Goal: Use online tool/utility: Utilize a website feature to perform a specific function

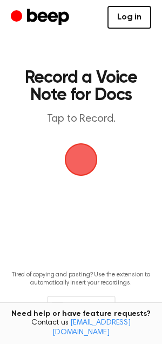
click at [125, 18] on link "Log in" at bounding box center [129, 17] width 44 height 23
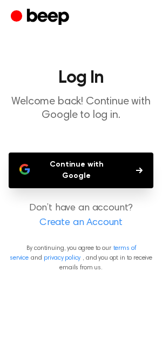
click at [93, 163] on button "Continue with Google" at bounding box center [81, 170] width 145 height 36
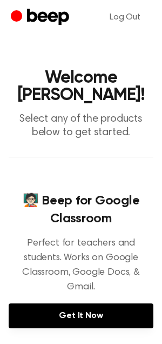
click at [90, 217] on h4 "🧑🏻‍🏫 Beep for Google Classroom" at bounding box center [81, 210] width 145 height 36
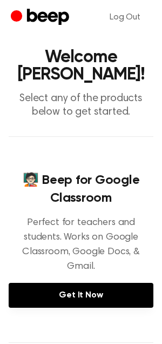
scroll to position [22, 0]
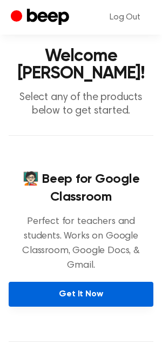
click at [63, 290] on link "Get It Now" at bounding box center [81, 293] width 145 height 25
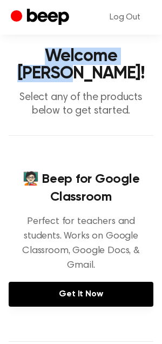
drag, startPoint x: 159, startPoint y: 36, endPoint x: 159, endPoint y: 59, distance: 23.8
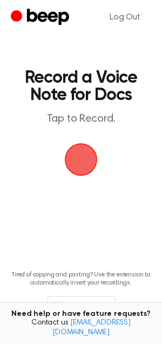
click at [72, 163] on span "button" at bounding box center [81, 159] width 33 height 33
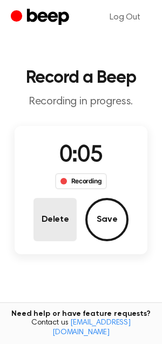
click at [67, 217] on button "Delete" at bounding box center [54, 219] width 43 height 43
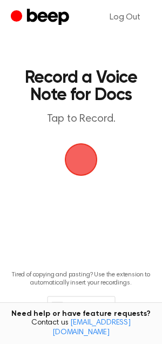
click at [81, 166] on span "button" at bounding box center [81, 159] width 39 height 39
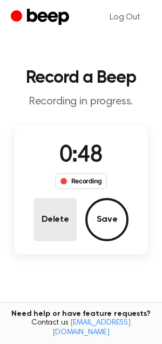
click at [70, 219] on button "Delete" at bounding box center [54, 219] width 43 height 43
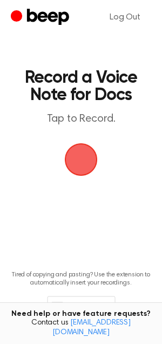
click at [85, 169] on span "button" at bounding box center [81, 159] width 30 height 30
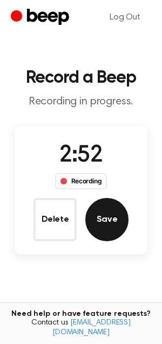
click at [104, 212] on button "Save" at bounding box center [106, 219] width 43 height 43
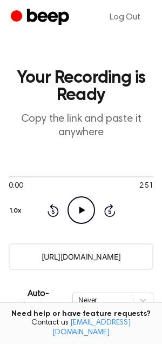
click at [86, 254] on input "https://beep.audio/4O4hkgW" at bounding box center [81, 256] width 145 height 26
click at [134, 262] on input "https://beep.audio/4O4hkgW" at bounding box center [81, 256] width 145 height 26
click at [107, 254] on input "https://beep.audio/4O4hkgW" at bounding box center [81, 256] width 145 height 26
click at [124, 255] on input "https://beep.audio/4O4hkgW" at bounding box center [81, 256] width 145 height 26
click at [158, 234] on main "Your Recording is Ready Copy the link and paste it anywhere 0:00 2:51 Your brow…" at bounding box center [81, 270] width 162 height 540
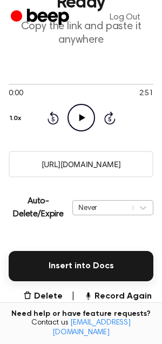
click at [118, 215] on div "Never" at bounding box center [112, 207] width 81 height 15
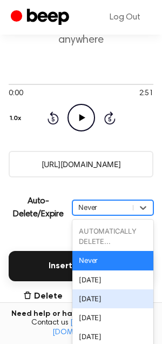
scroll to position [101, 0]
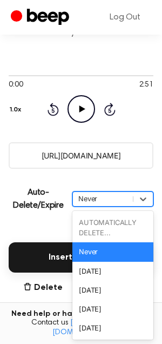
click at [33, 196] on p "Auto-Delete/Expire" at bounding box center [38, 199] width 59 height 26
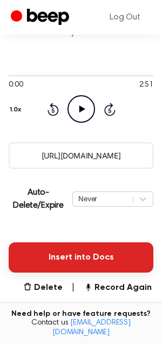
click at [76, 252] on button "Insert into Docs" at bounding box center [81, 257] width 145 height 30
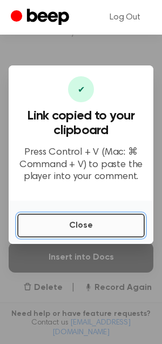
click at [76, 225] on button "Close" at bounding box center [80, 225] width 127 height 24
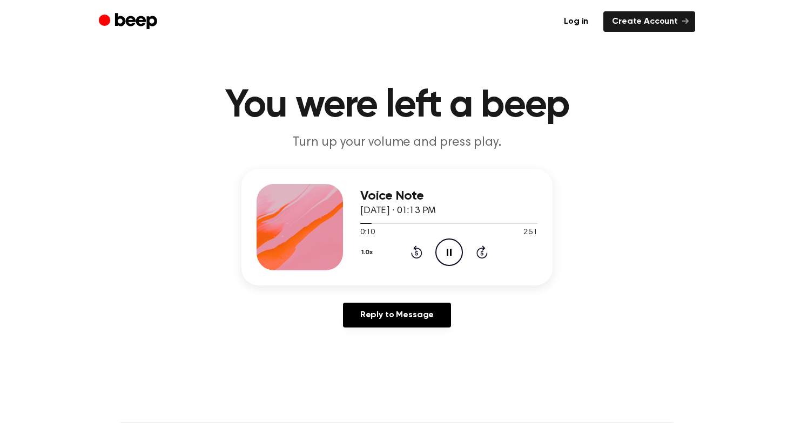
click at [450, 258] on icon "Pause Audio" at bounding box center [449, 253] width 28 height 28
click at [444, 254] on icon "Play Audio" at bounding box center [449, 253] width 28 height 28
